Goal: Find specific page/section: Find specific page/section

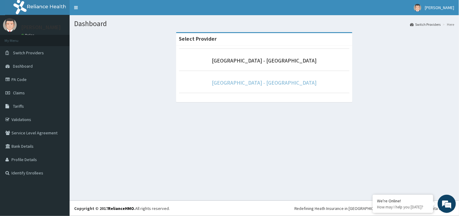
click at [246, 85] on link "[GEOGRAPHIC_DATA] - [GEOGRAPHIC_DATA]" at bounding box center [264, 82] width 105 height 7
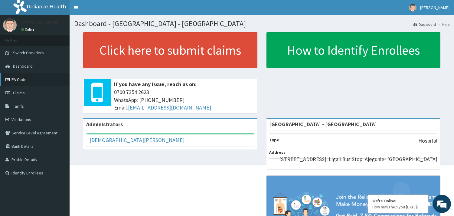
click at [25, 80] on link "PA Code" at bounding box center [35, 79] width 70 height 13
